Goal: Find contact information: Find contact information

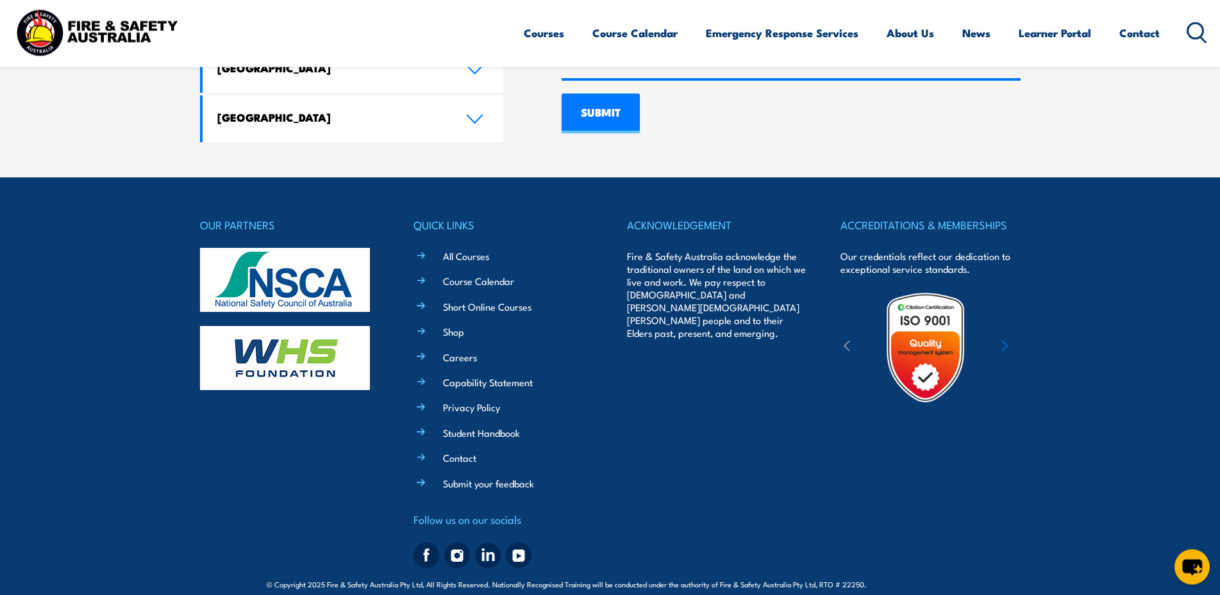
scroll to position [1010, 0]
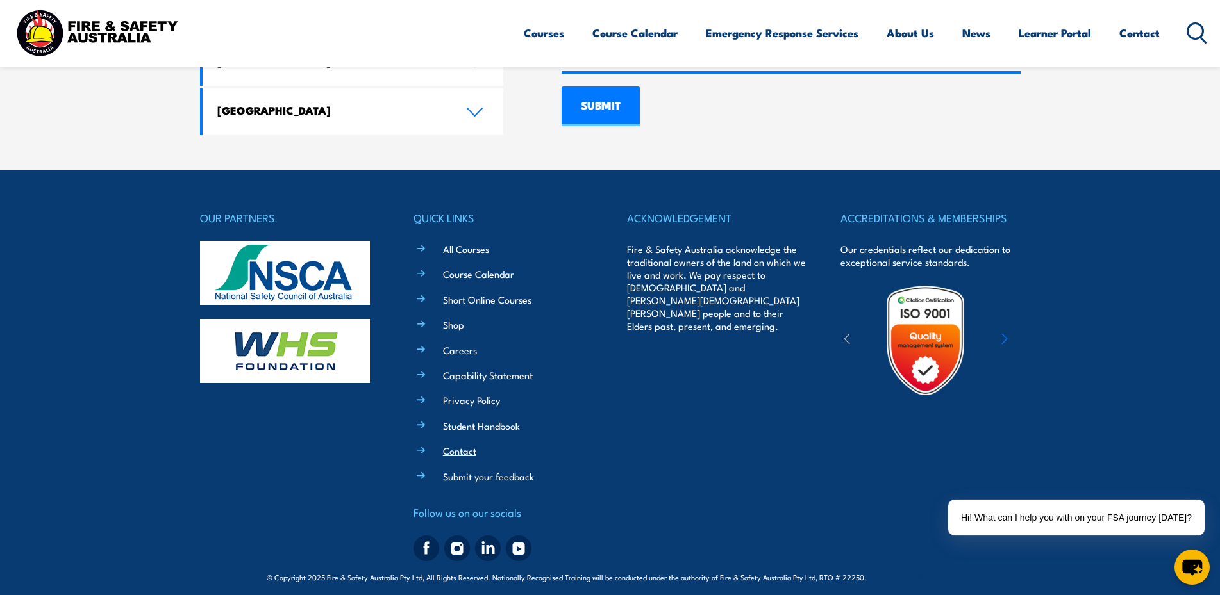
click at [446, 444] on link "Contact" at bounding box center [459, 450] width 33 height 13
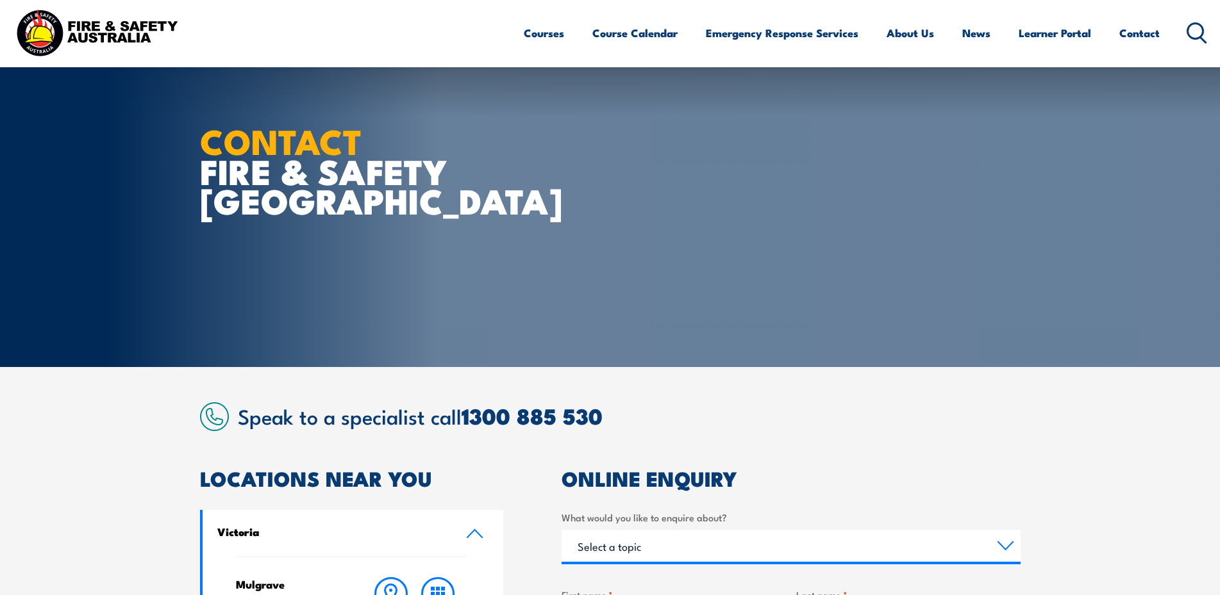
scroll to position [327, 0]
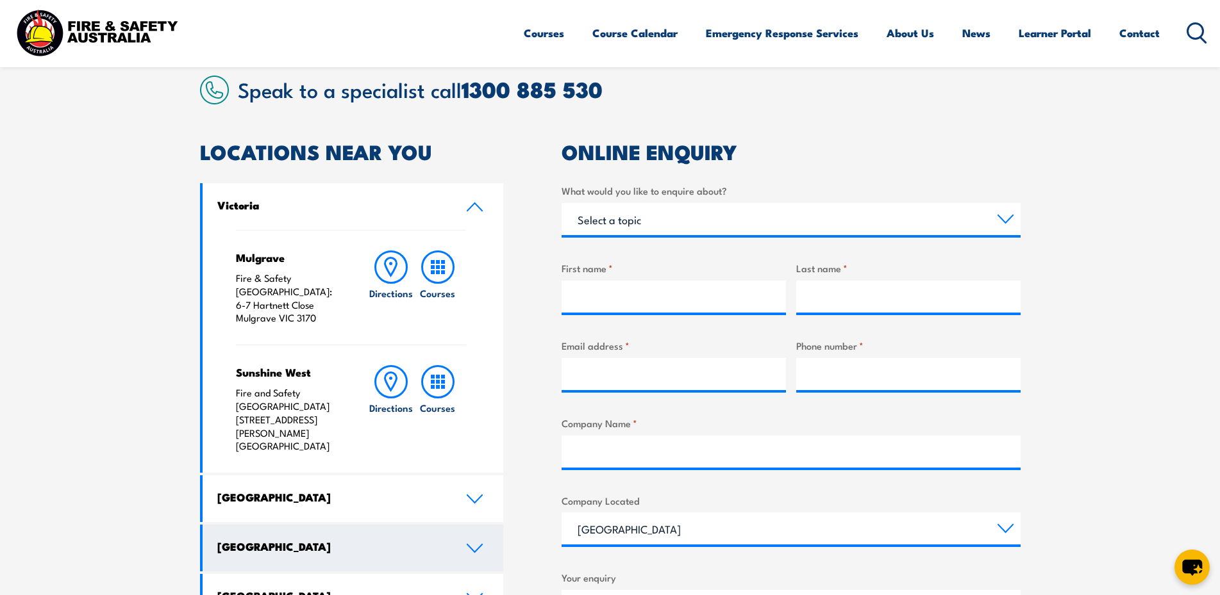
click at [481, 525] on link "[GEOGRAPHIC_DATA]" at bounding box center [353, 548] width 301 height 47
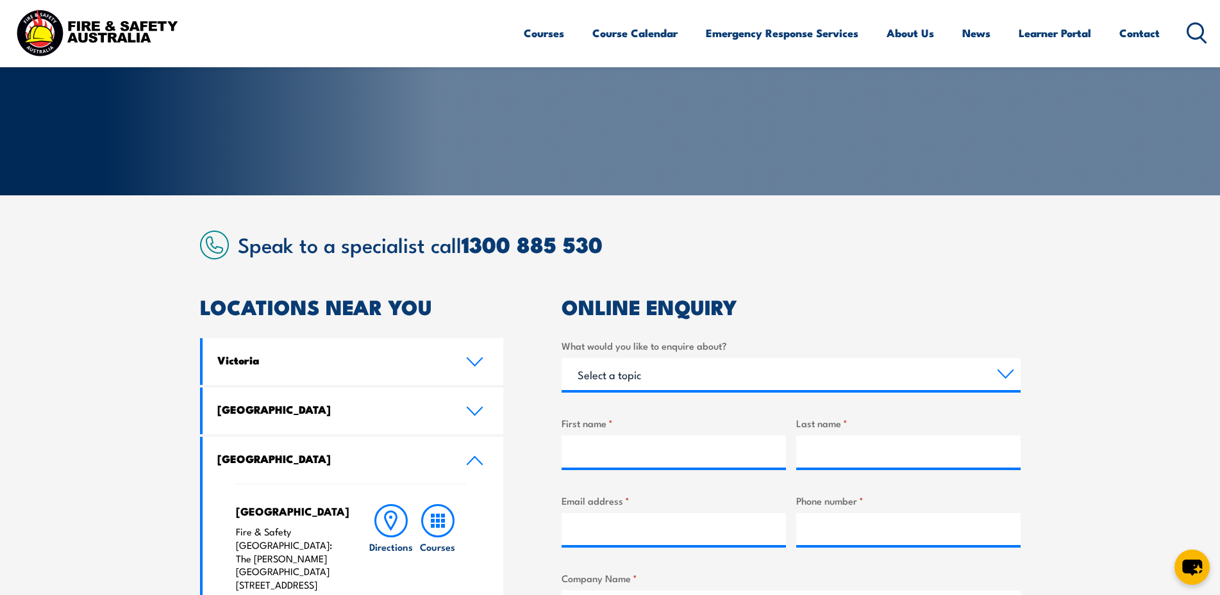
scroll to position [0, 0]
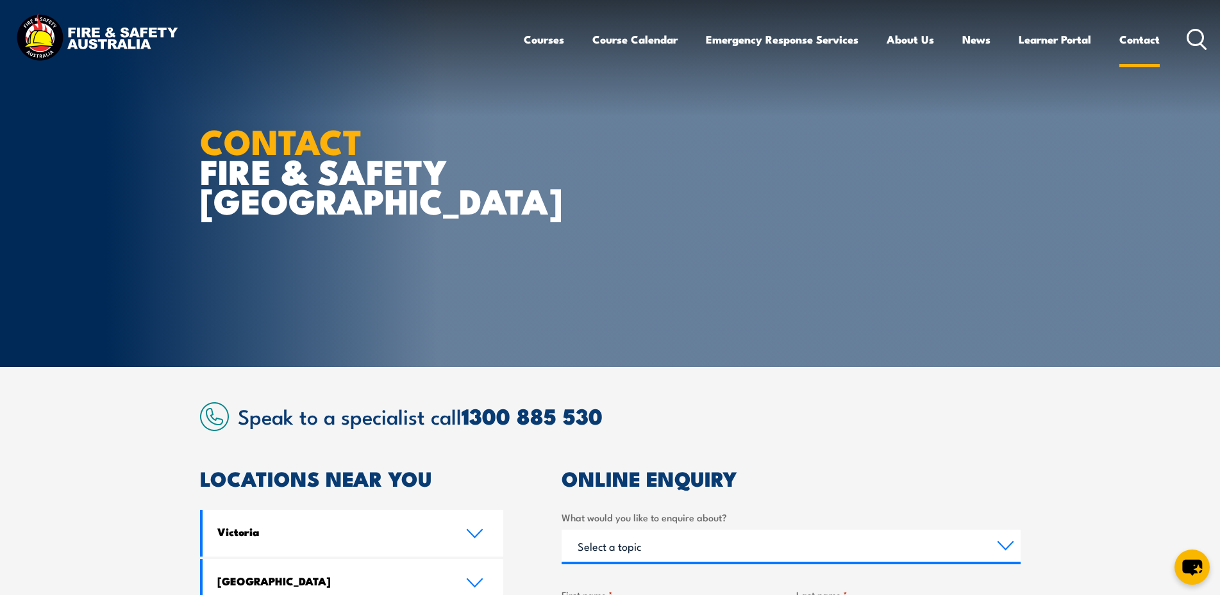
click at [1127, 38] on link "Contact" at bounding box center [1139, 39] width 40 height 34
